Goal: Information Seeking & Learning: Understand process/instructions

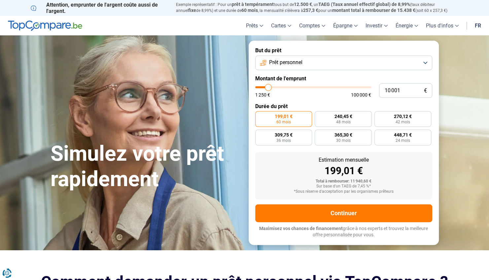
click at [478, 26] on link "fr" at bounding box center [478, 25] width 14 height 19
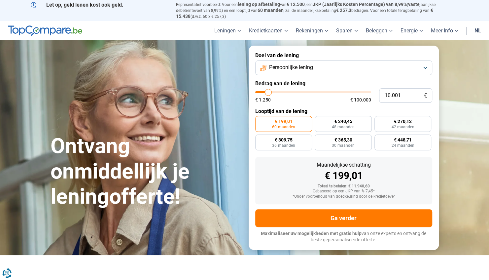
click at [478, 26] on link "nl" at bounding box center [478, 30] width 15 height 19
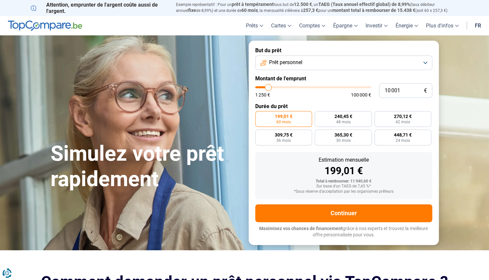
click at [334, 58] on button "Prêt personnel" at bounding box center [343, 62] width 177 height 15
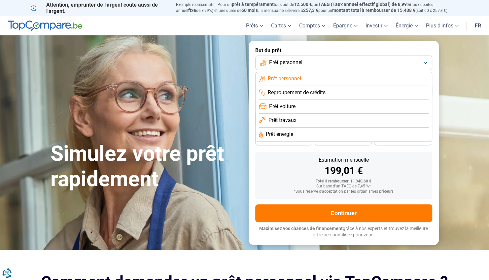
click at [428, 61] on button "Prêt personnel" at bounding box center [343, 62] width 177 height 15
